Goal: Task Accomplishment & Management: Manage account settings

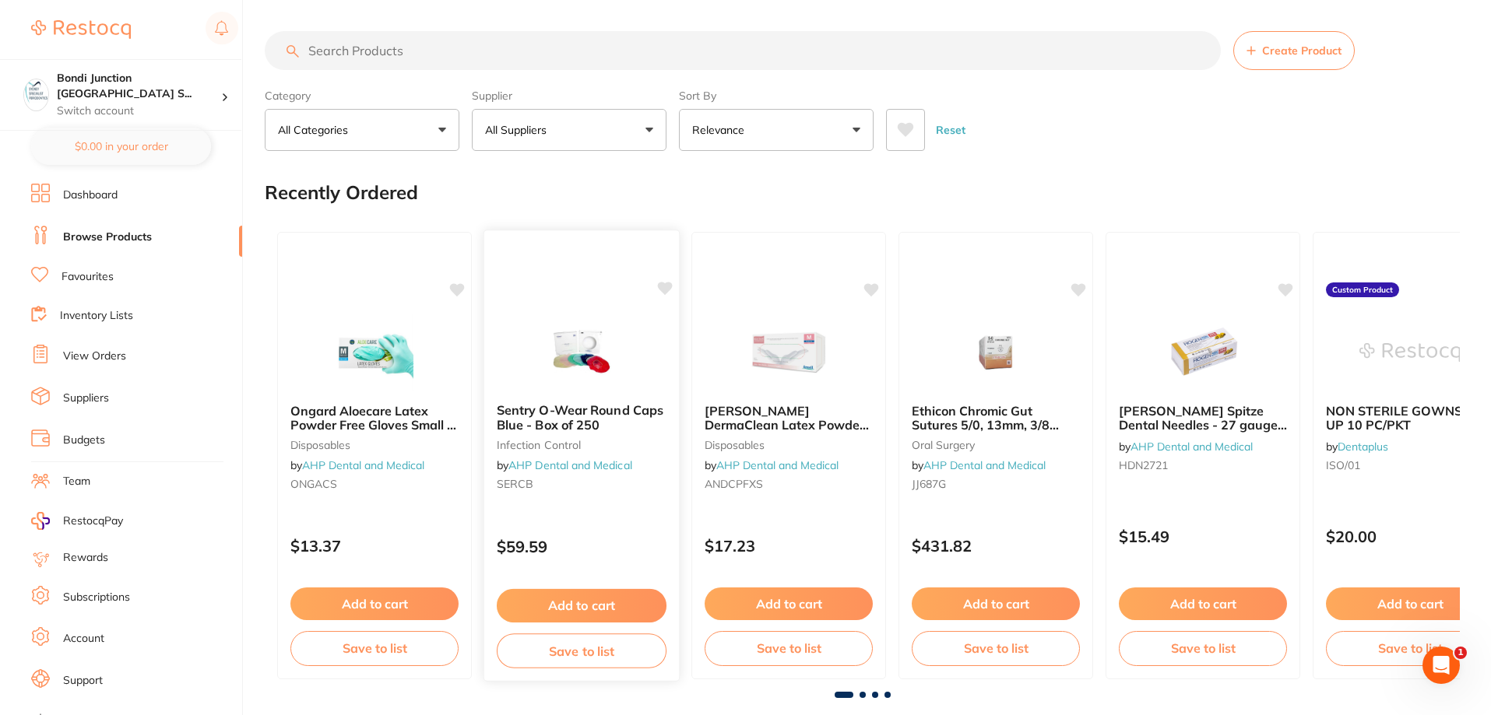
scroll to position [20, 0]
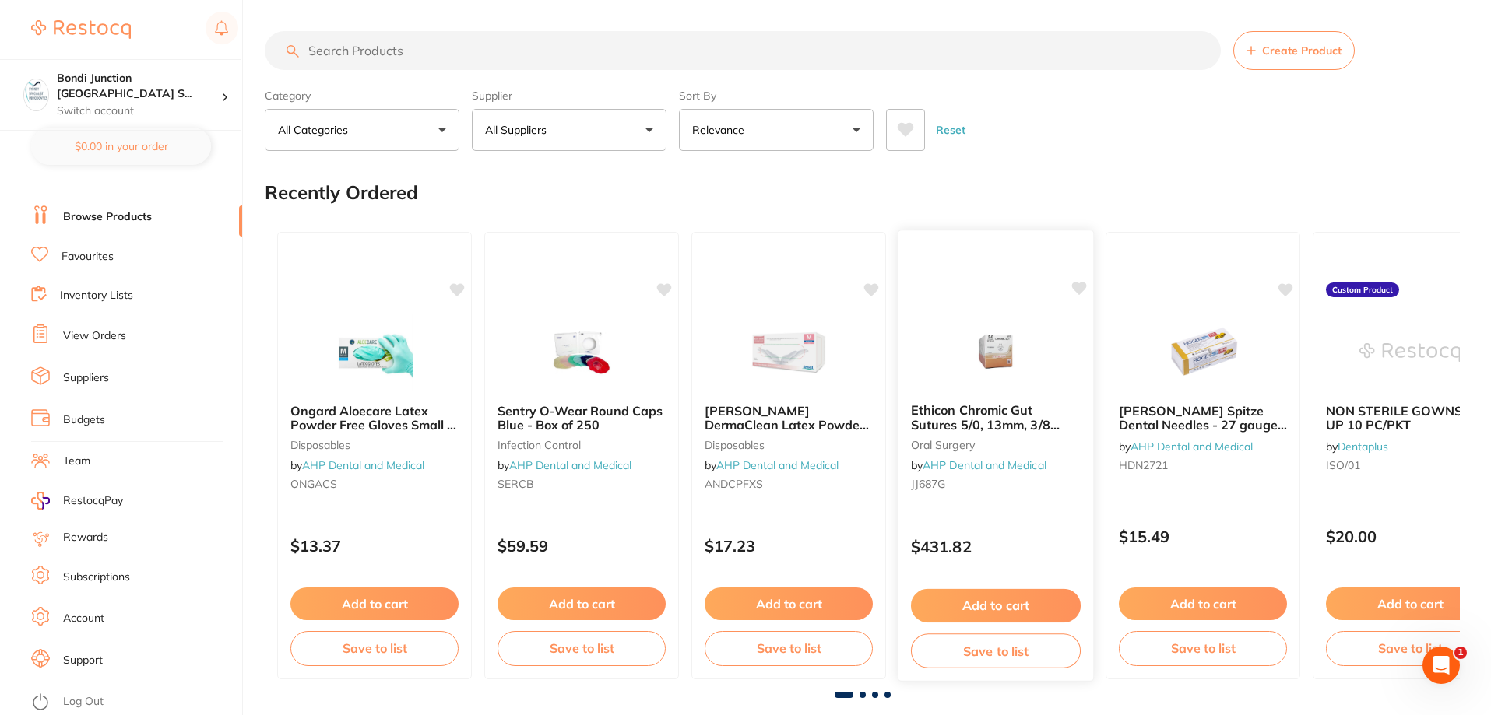
click at [960, 409] on b "Ethicon Chromic Gut Sutures 5/0, 13mm, 3/8 Circle - 687G" at bounding box center [996, 417] width 170 height 29
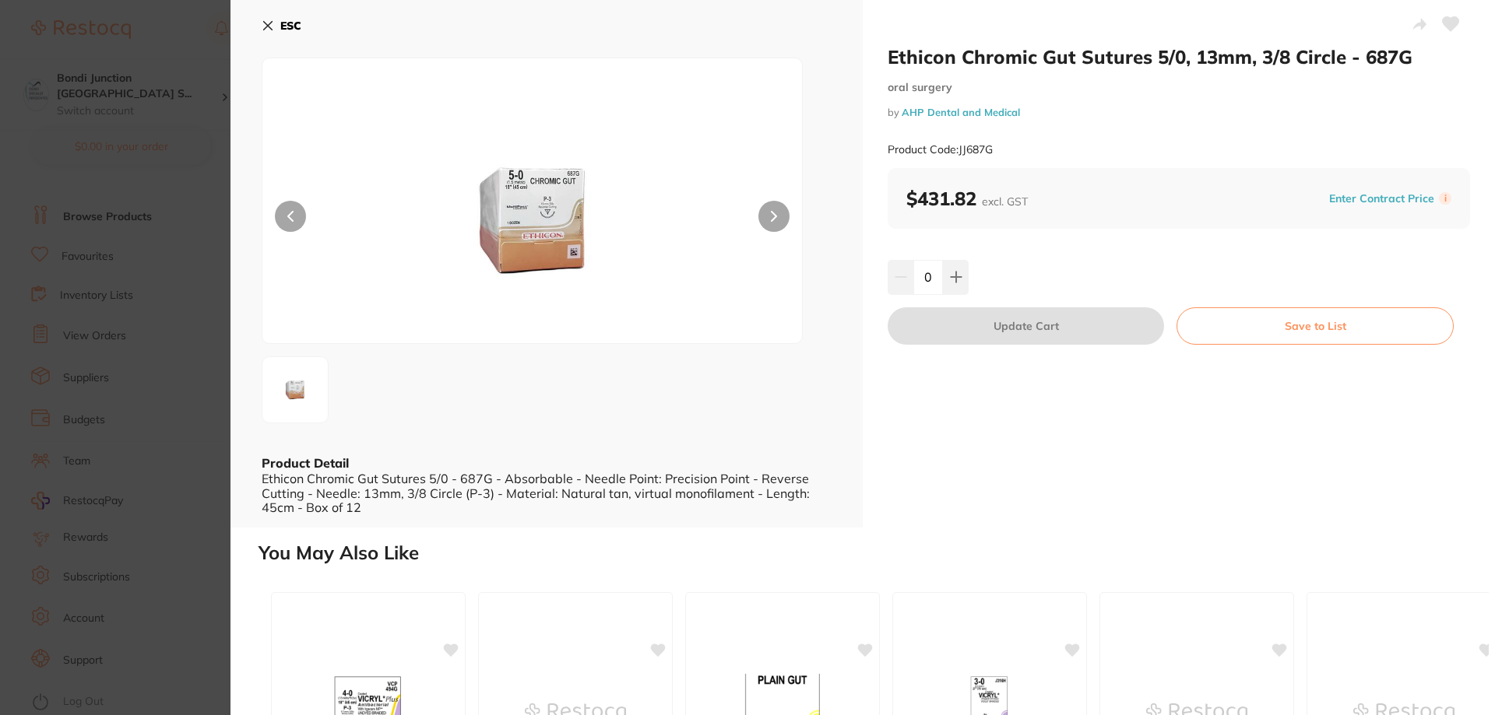
click at [268, 30] on icon at bounding box center [268, 25] width 12 height 12
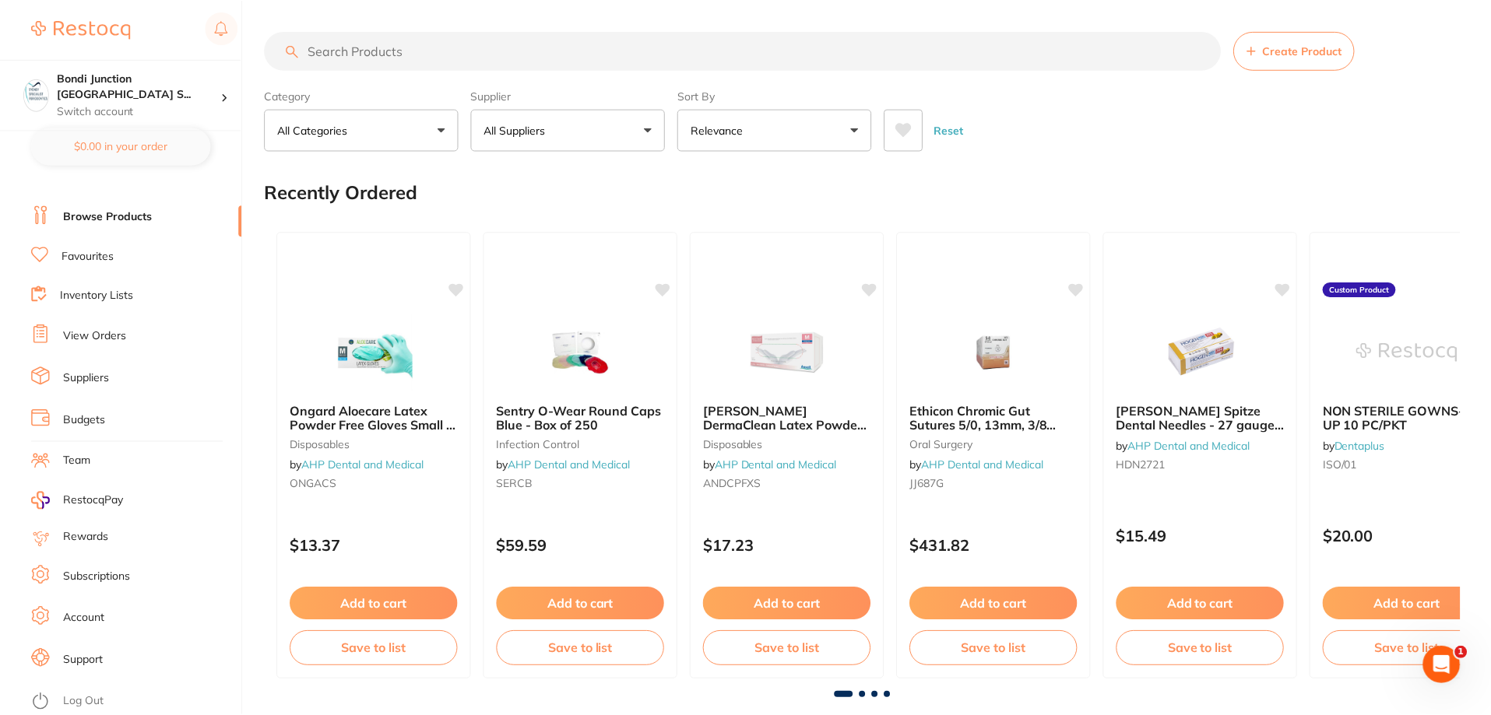
scroll to position [2, 0]
click at [113, 343] on link "View Orders" at bounding box center [94, 336] width 63 height 16
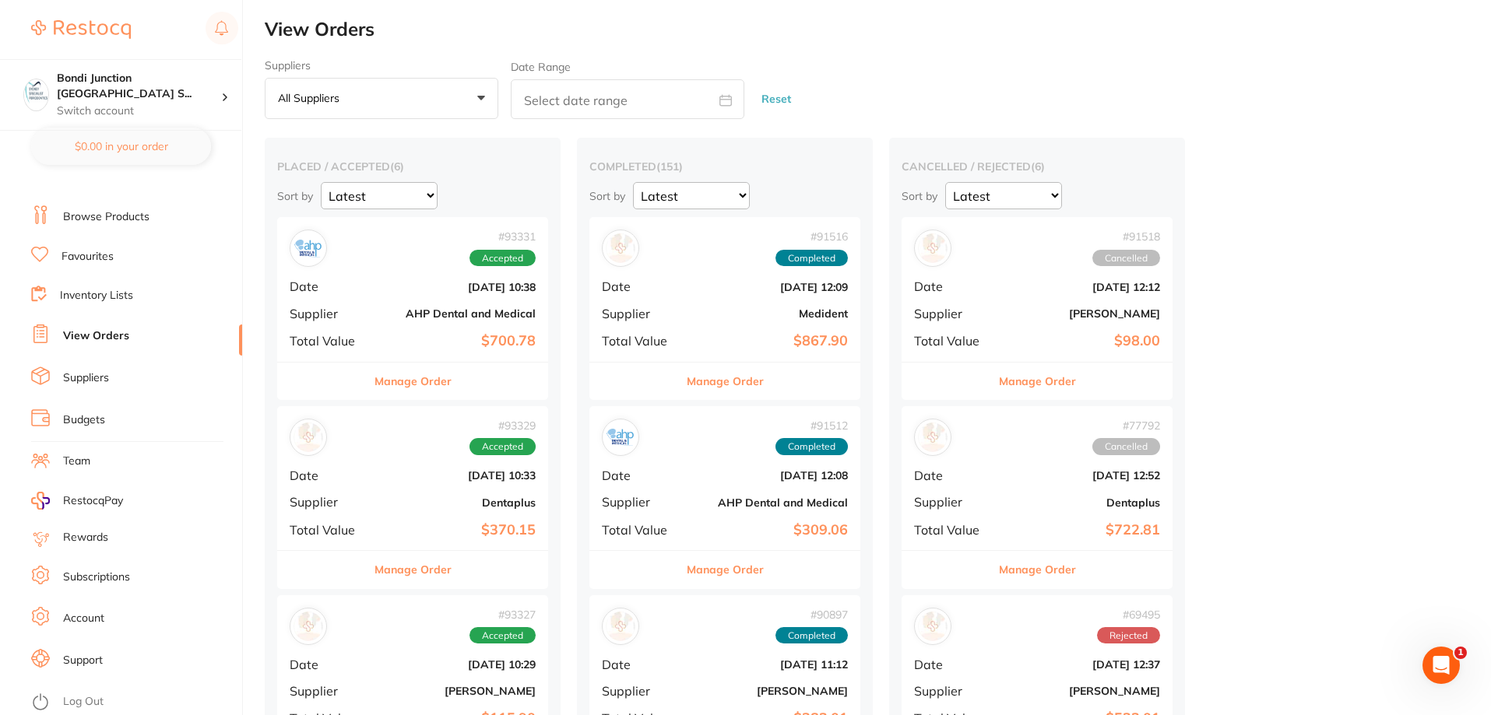
click at [422, 384] on button "Manage Order" at bounding box center [412, 381] width 77 height 37
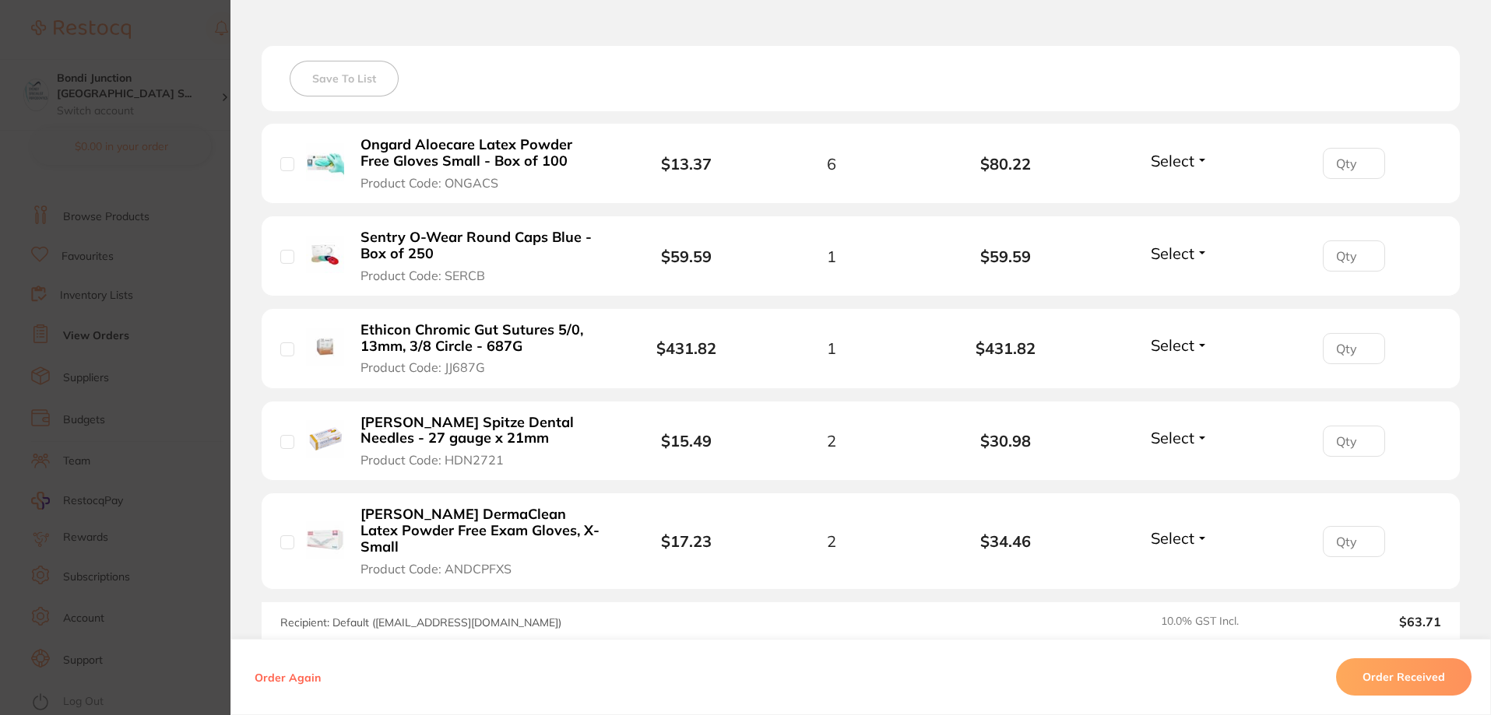
scroll to position [623, 0]
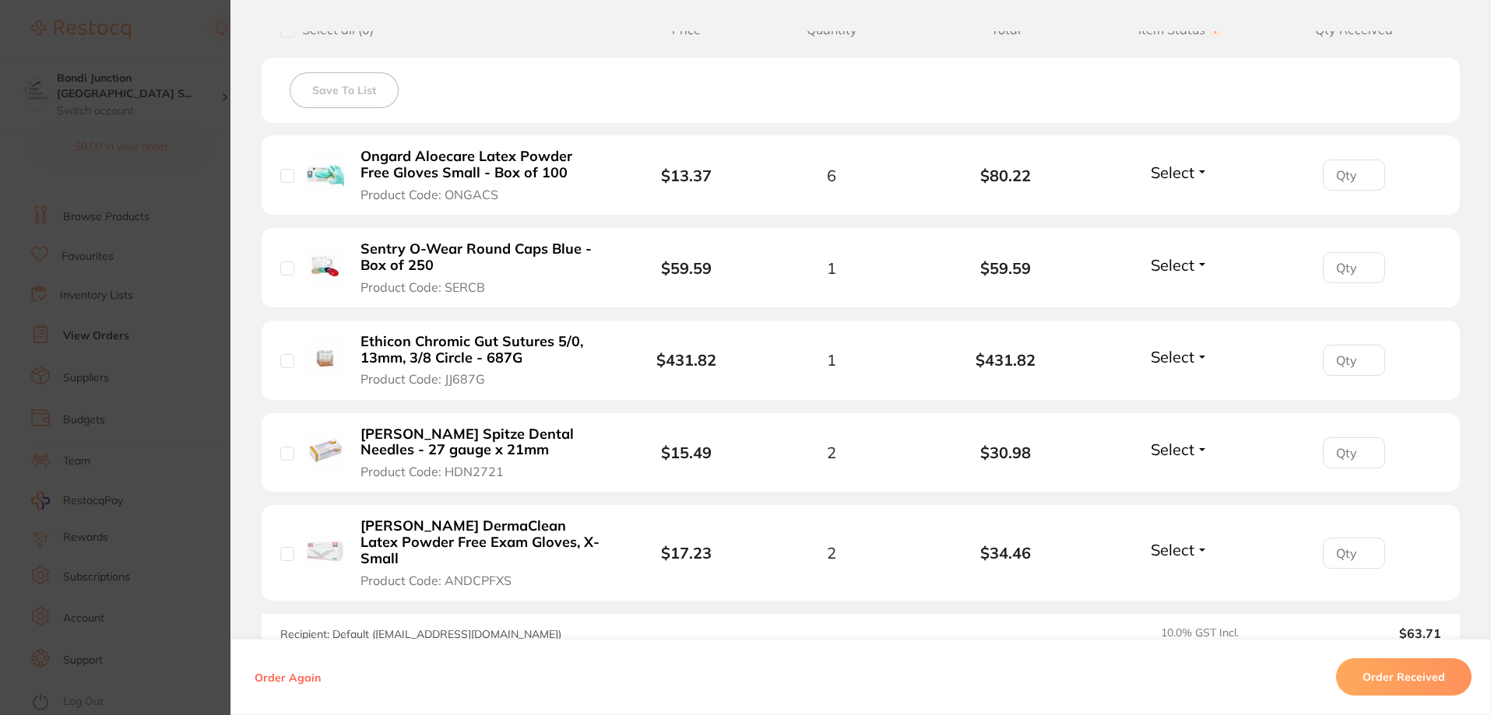
click at [1412, 678] on button "Order Received" at bounding box center [1403, 677] width 135 height 37
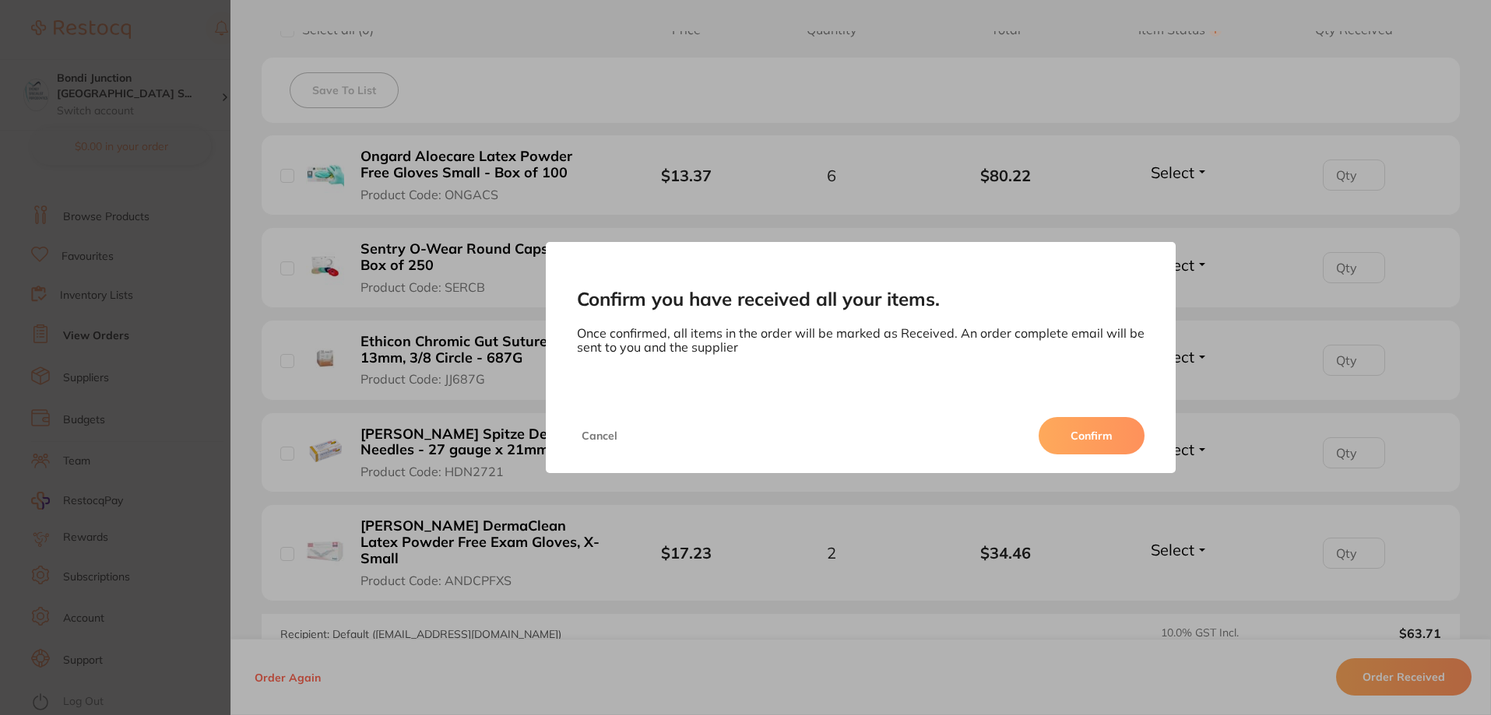
click at [1105, 419] on button "Confirm" at bounding box center [1091, 435] width 106 height 37
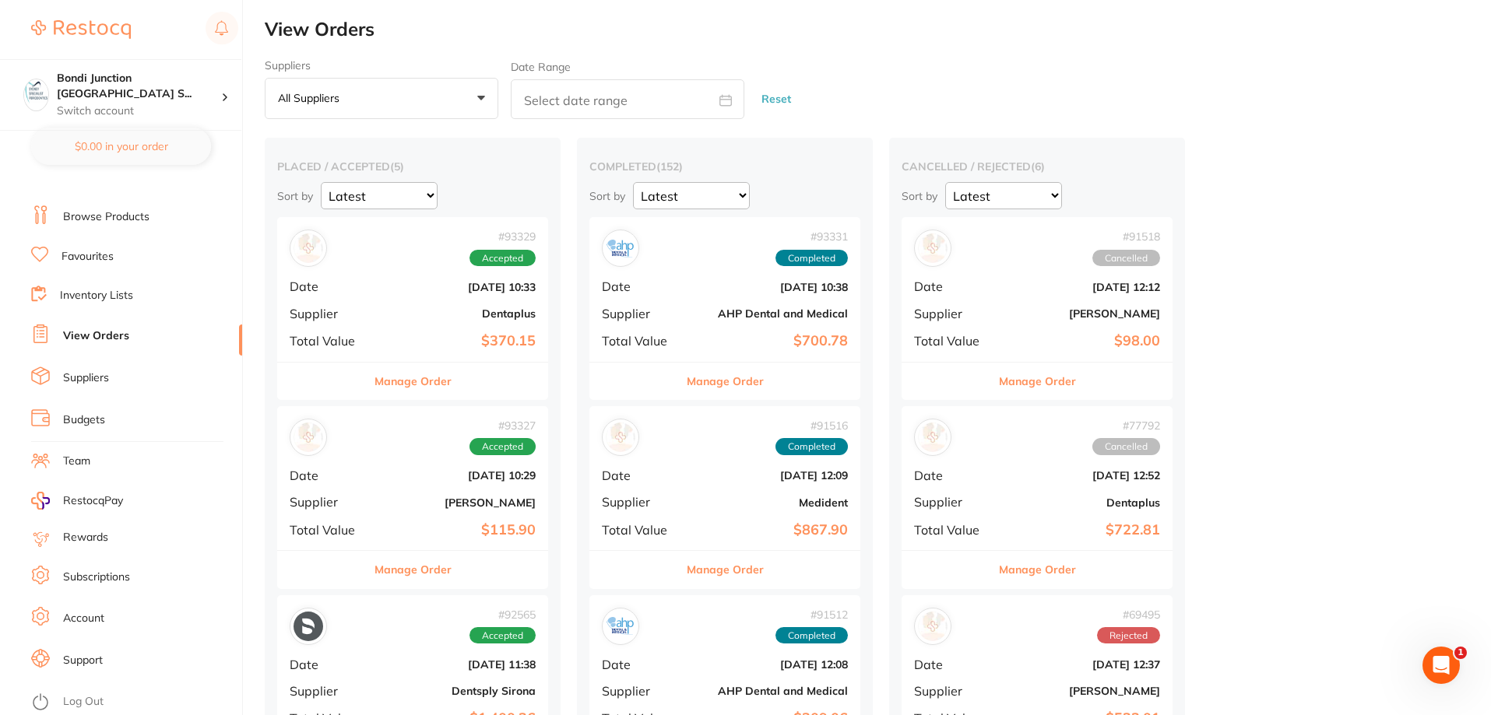
click at [737, 381] on button "Manage Order" at bounding box center [725, 381] width 77 height 37
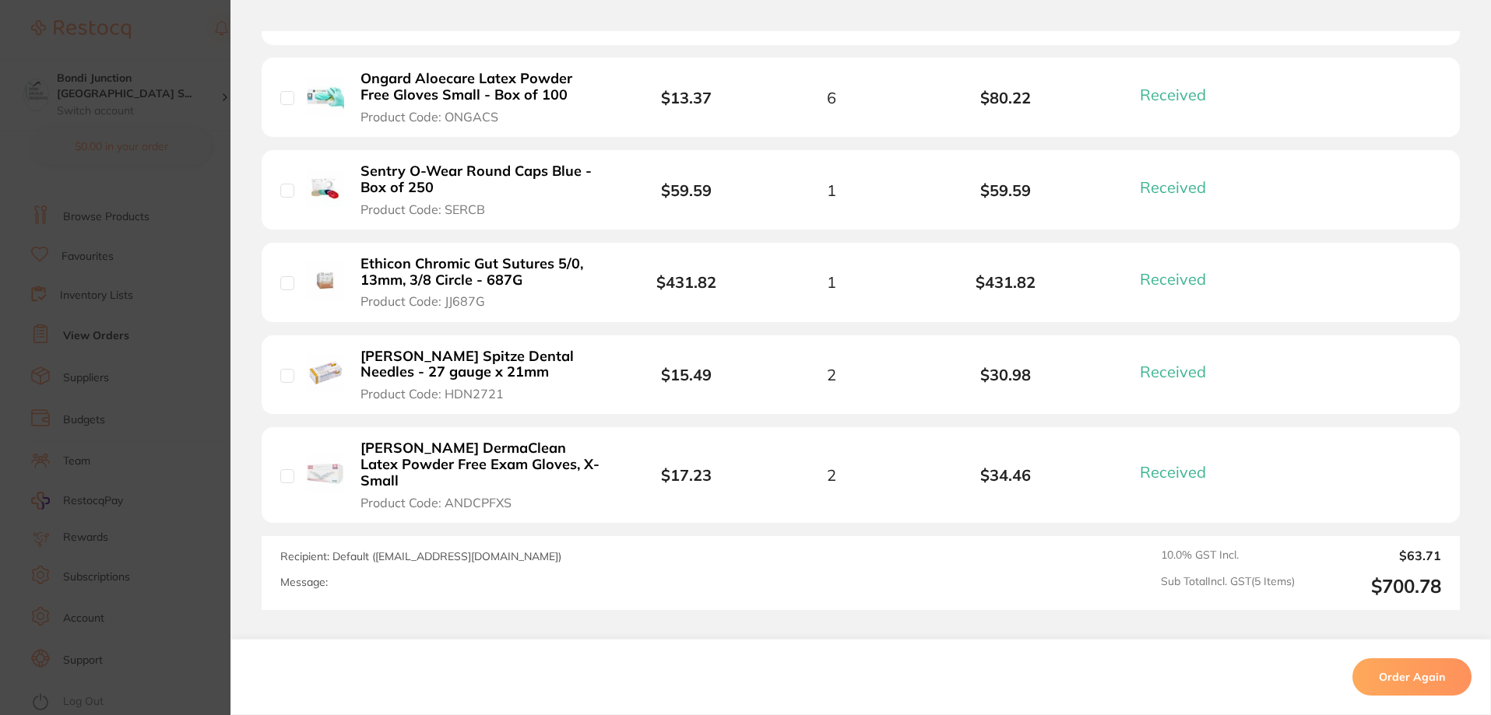
scroll to position [623, 0]
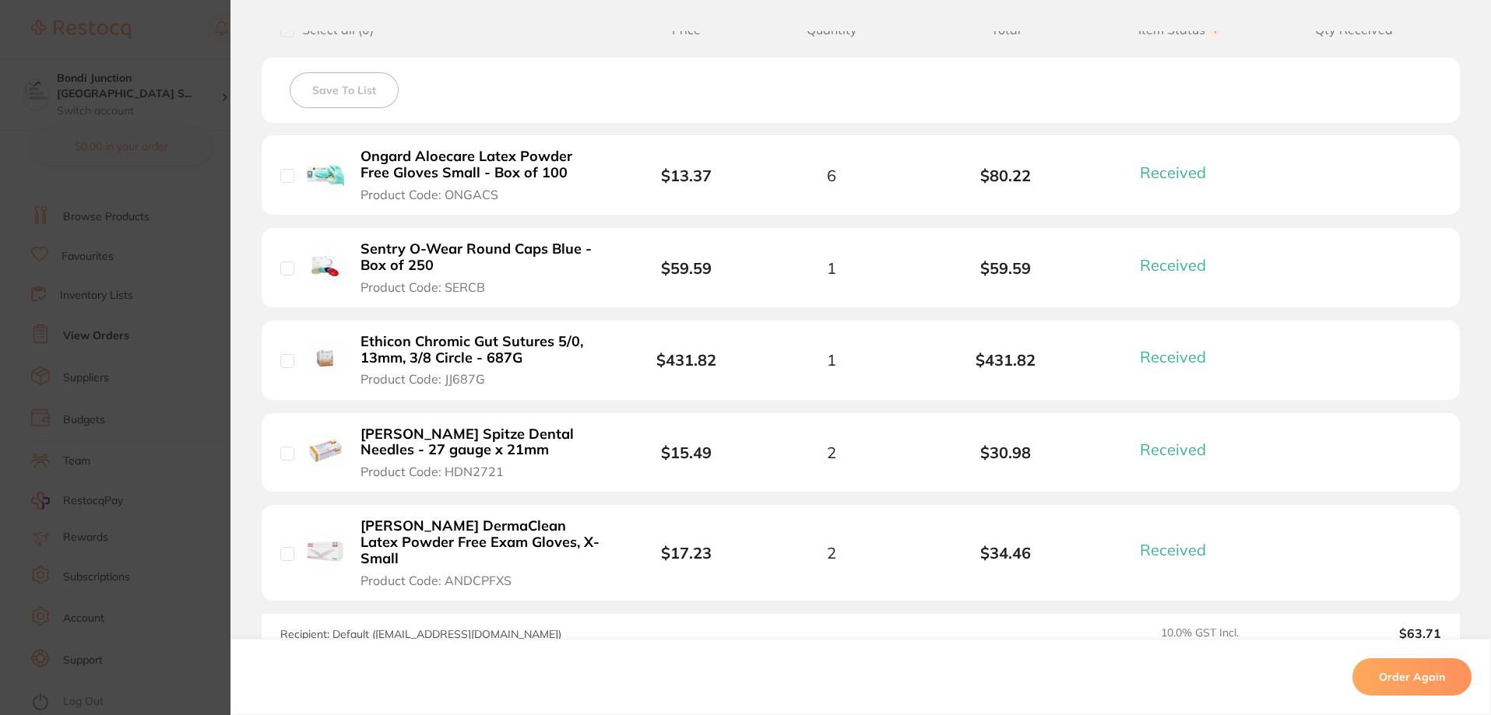
click at [282, 272] on input "checkbox" at bounding box center [287, 269] width 14 height 14
click at [282, 275] on input "checkbox" at bounding box center [287, 269] width 14 height 14
checkbox input "false"
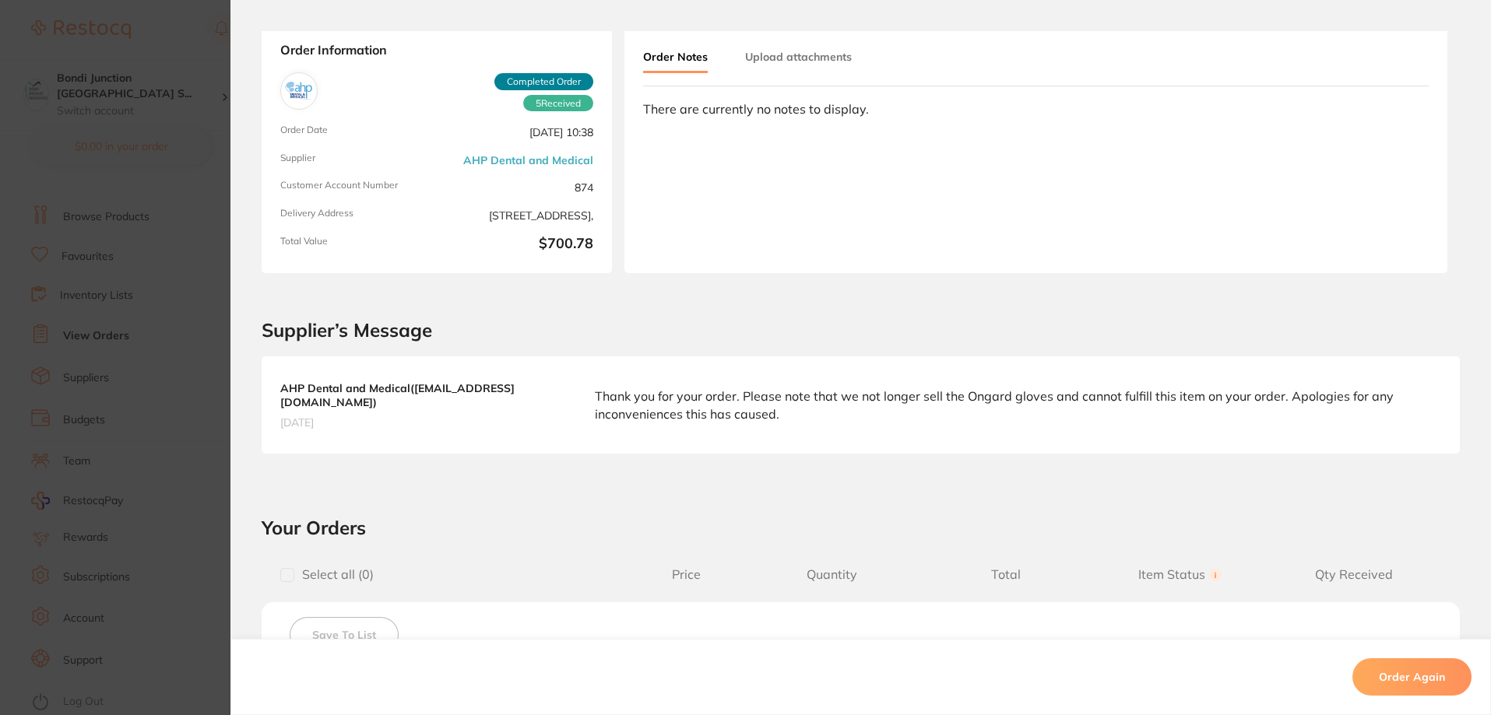
scroll to position [0, 0]
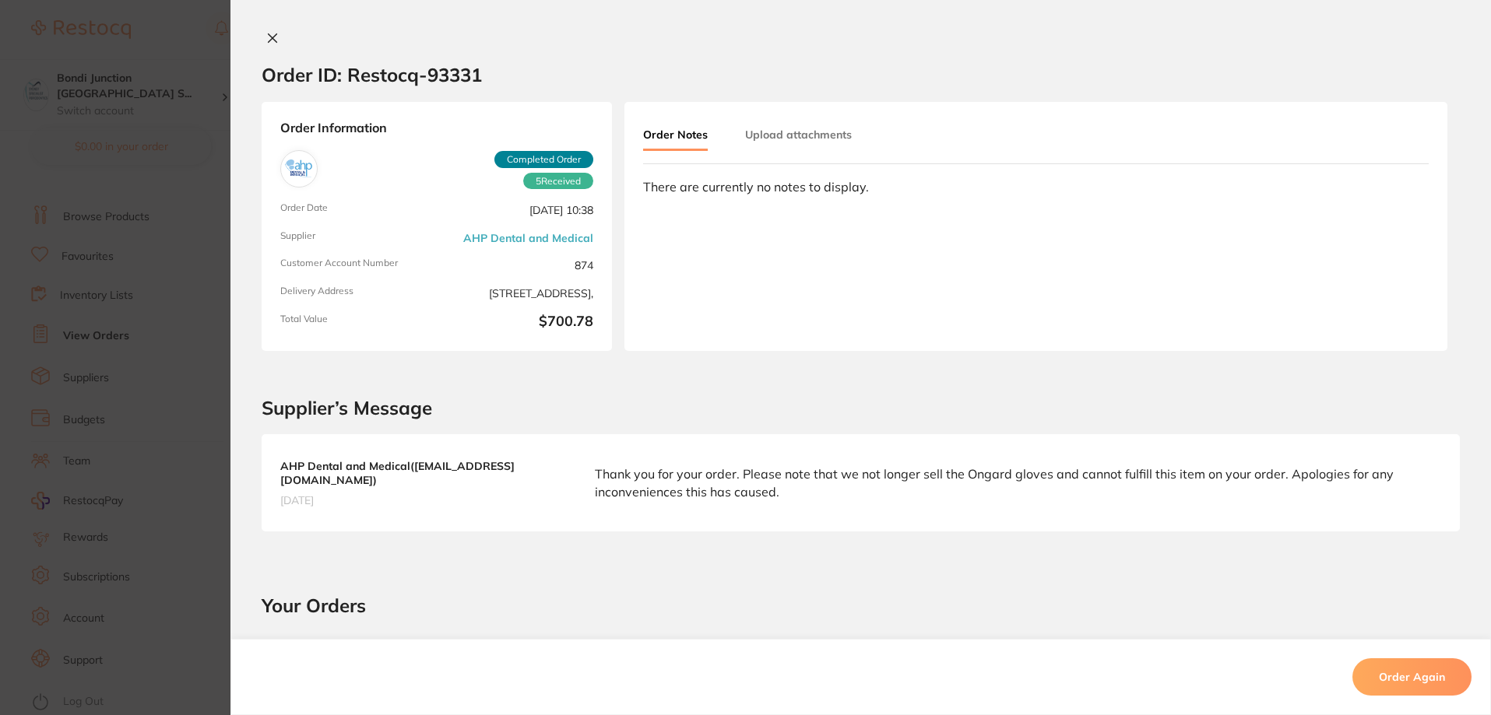
click at [266, 39] on icon at bounding box center [272, 38] width 12 height 12
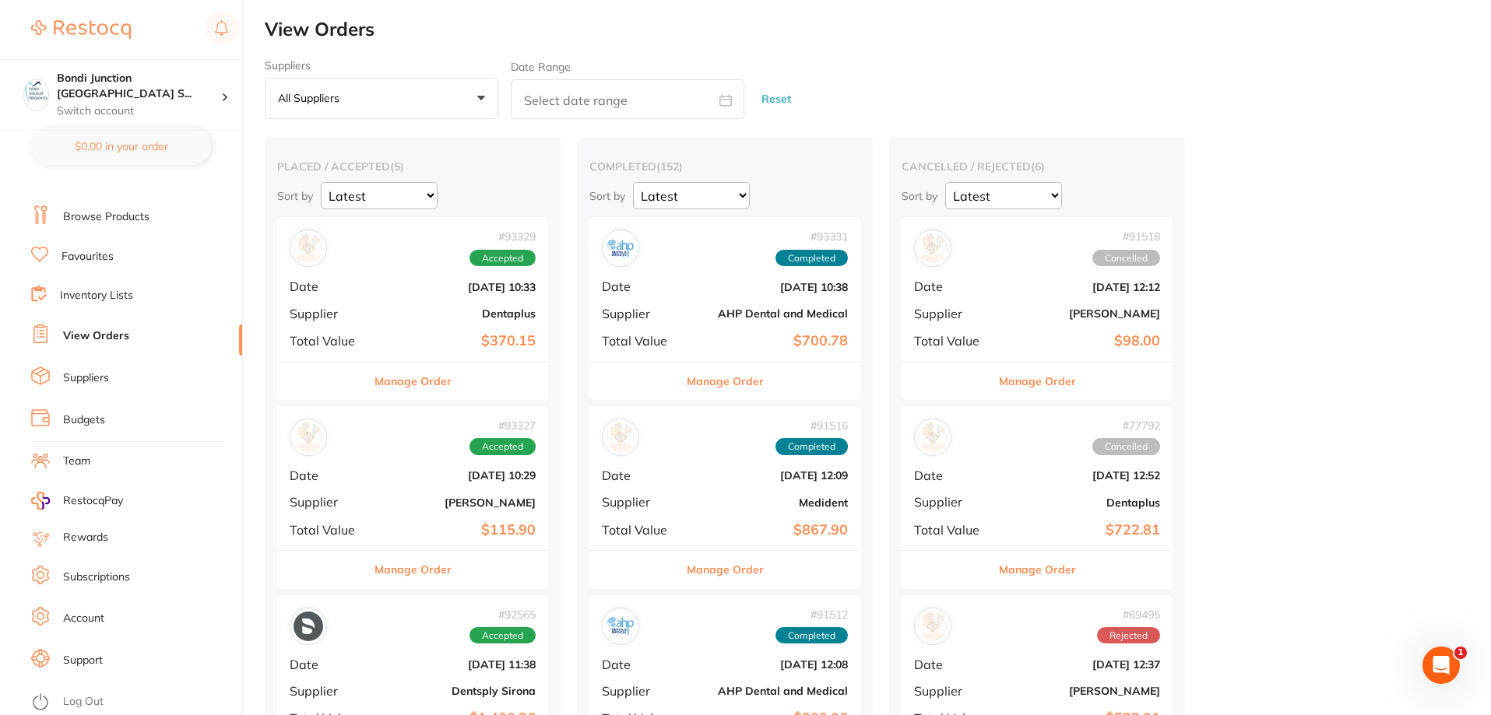
click at [116, 221] on link "Browse Products" at bounding box center [106, 217] width 86 height 16
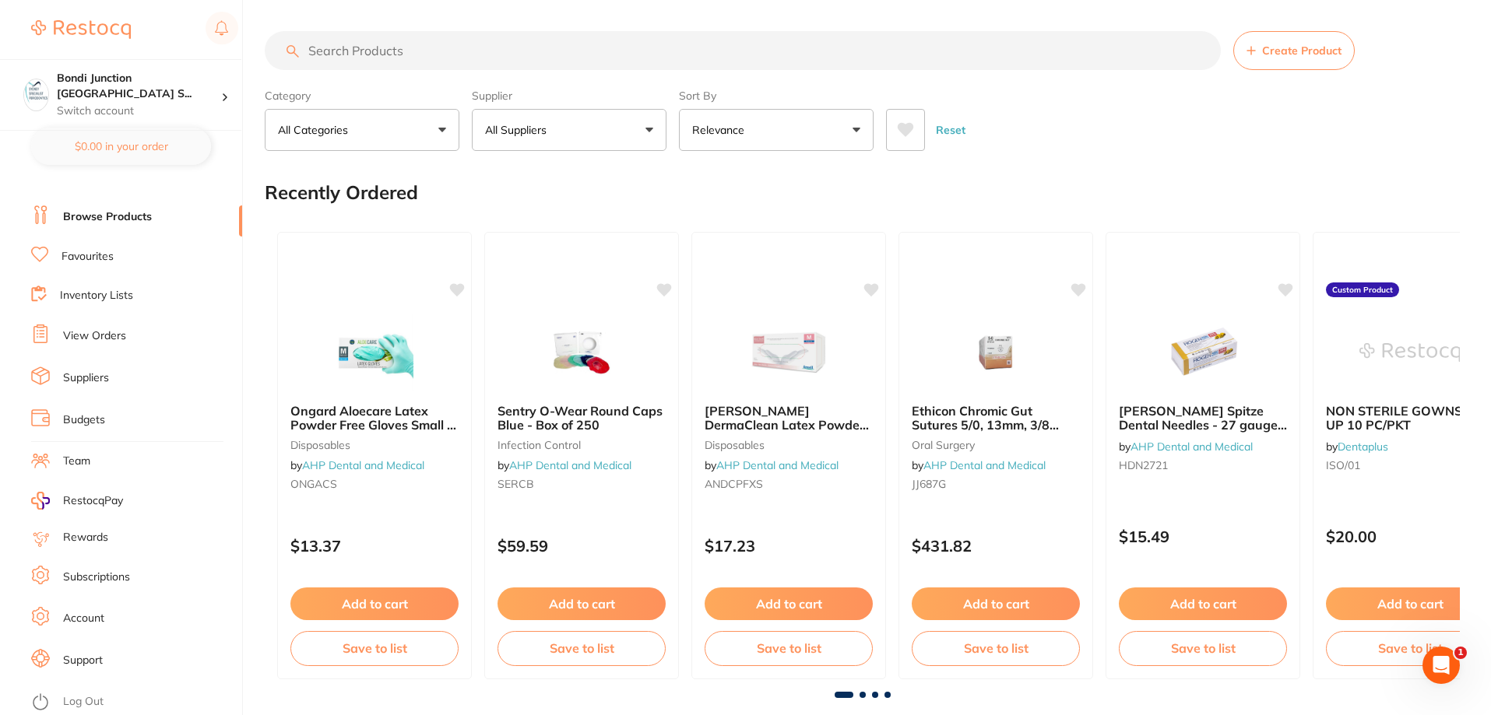
click at [357, 54] on input "search" at bounding box center [743, 50] width 956 height 39
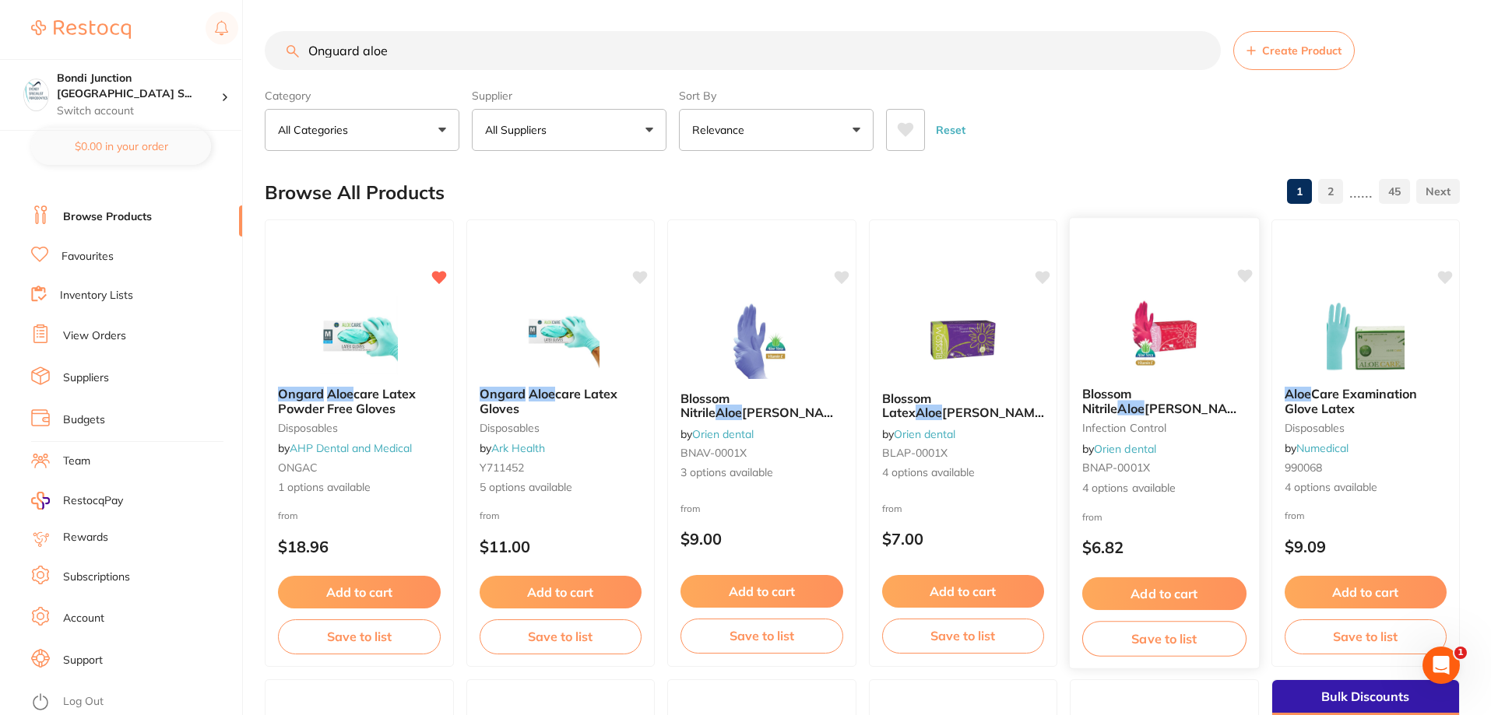
type input "Onguard aloe"
click at [1133, 402] on span "[PERSON_NAME] with [MEDICAL_DATA] Exam Glove, Powder Free, Rose, 100 per box" at bounding box center [1166, 429] width 168 height 59
